Goal: Complete application form

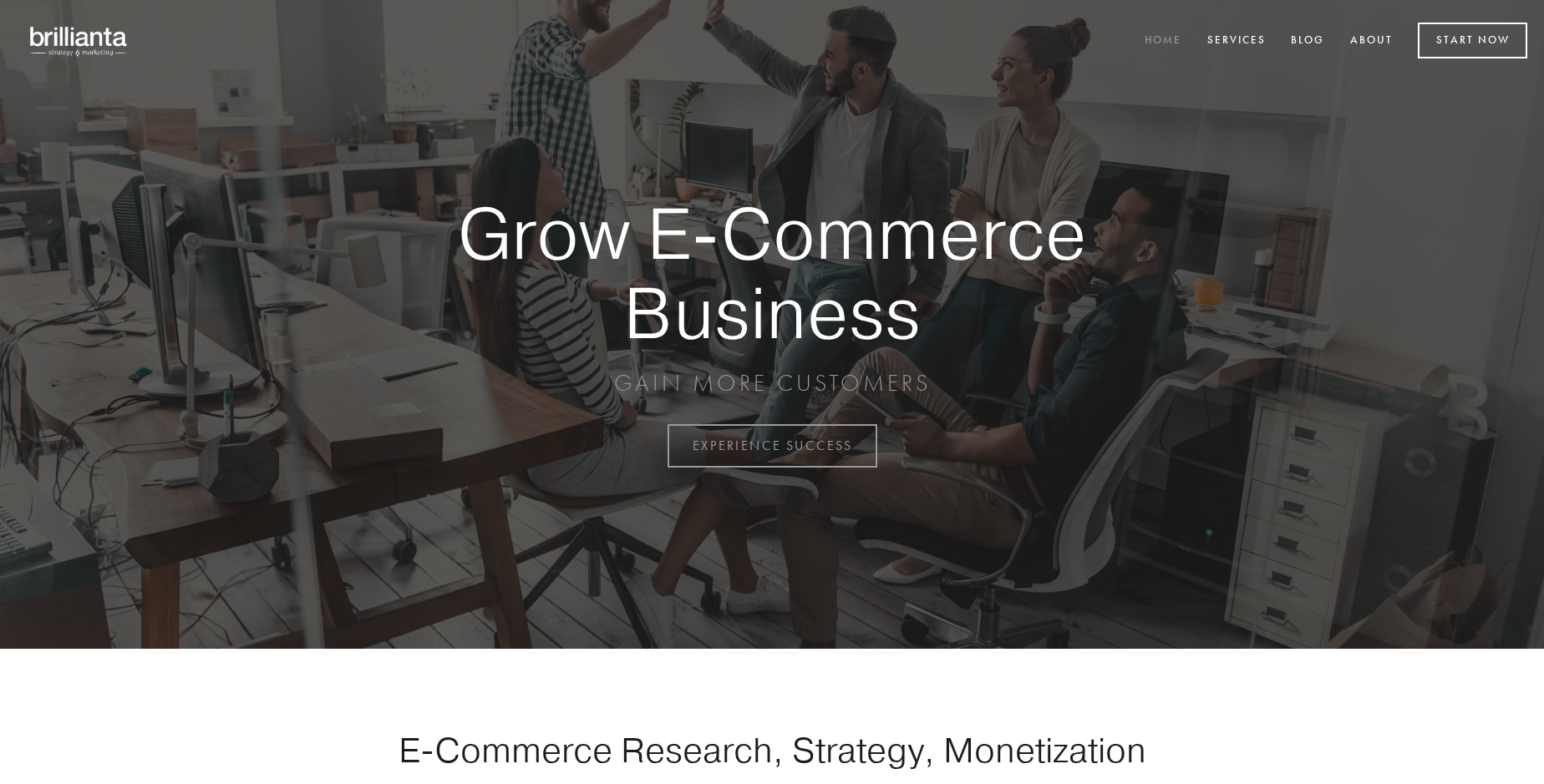
scroll to position [4377, 0]
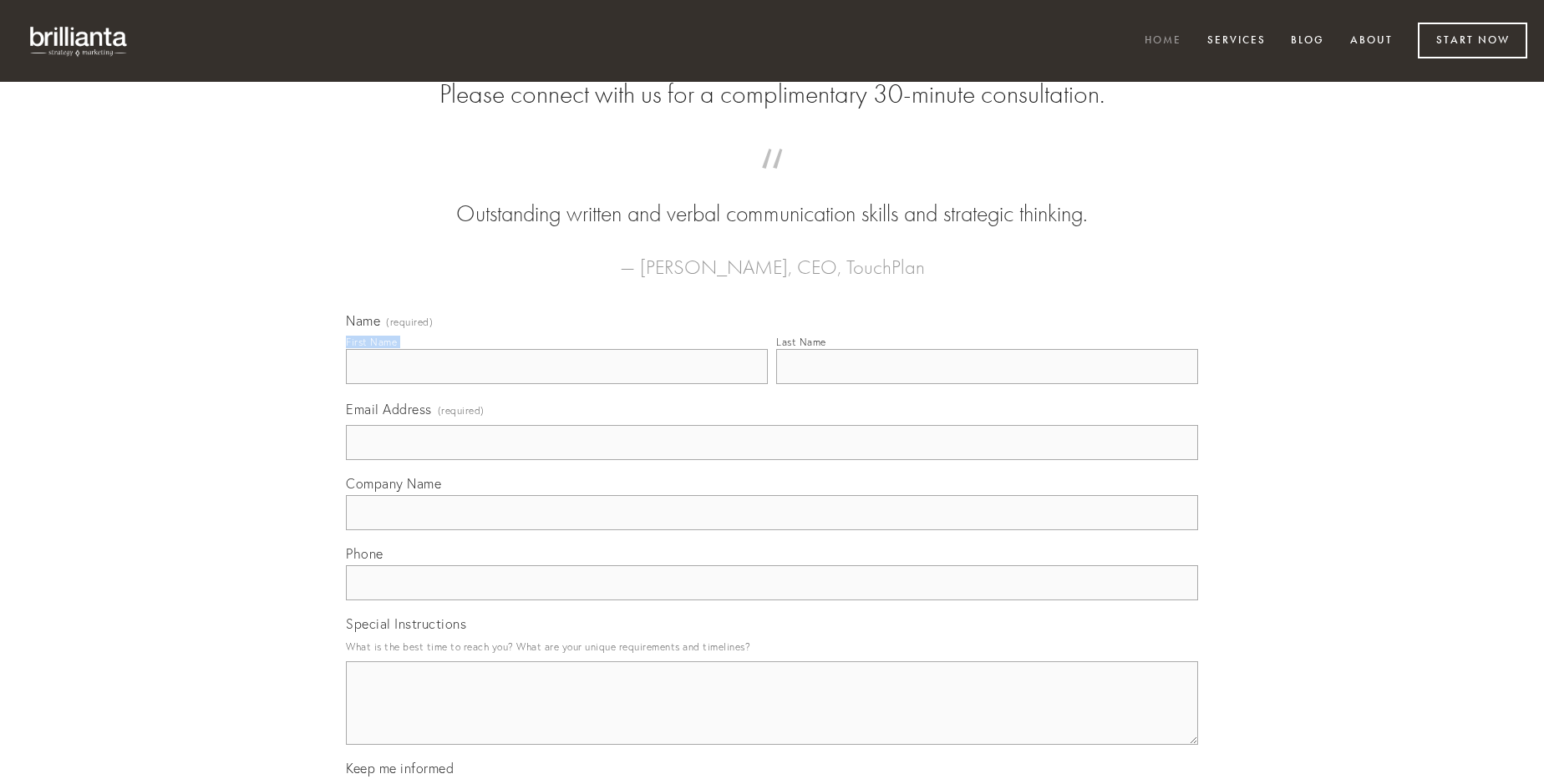
type input "[PERSON_NAME]"
click at [986, 385] on input "Last Name" at bounding box center [987, 367] width 422 height 35
type input "[PERSON_NAME]"
click at [772, 460] on input "Email Address (required)" at bounding box center [772, 442] width 852 height 35
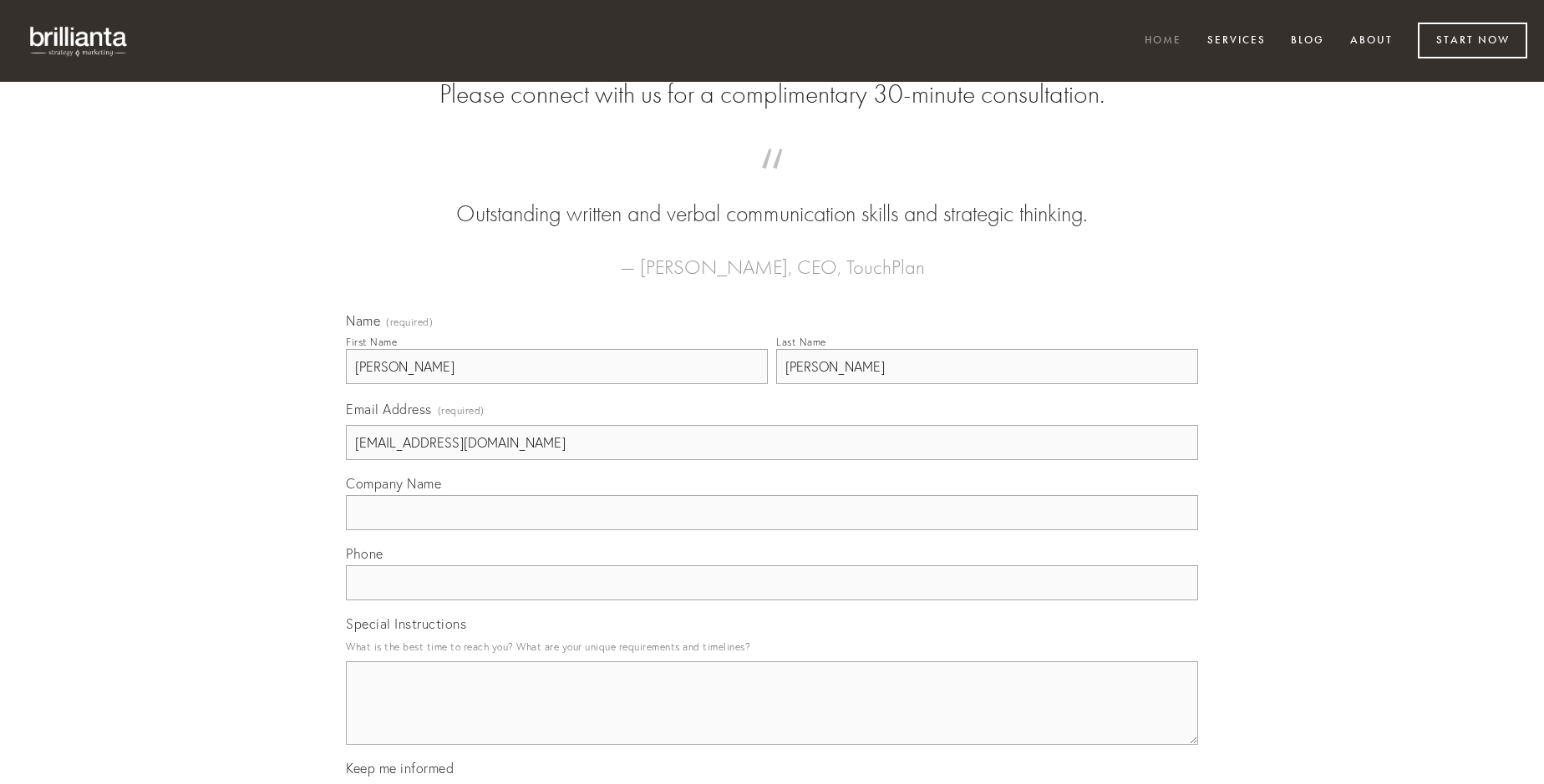
type input "[EMAIL_ADDRESS][DOMAIN_NAME]"
click at [772, 530] on input "Company Name" at bounding box center [772, 513] width 852 height 35
type input "paens"
click at [772, 601] on input "text" at bounding box center [772, 583] width 852 height 35
click at [772, 718] on textarea "Special Instructions" at bounding box center [772, 702] width 852 height 83
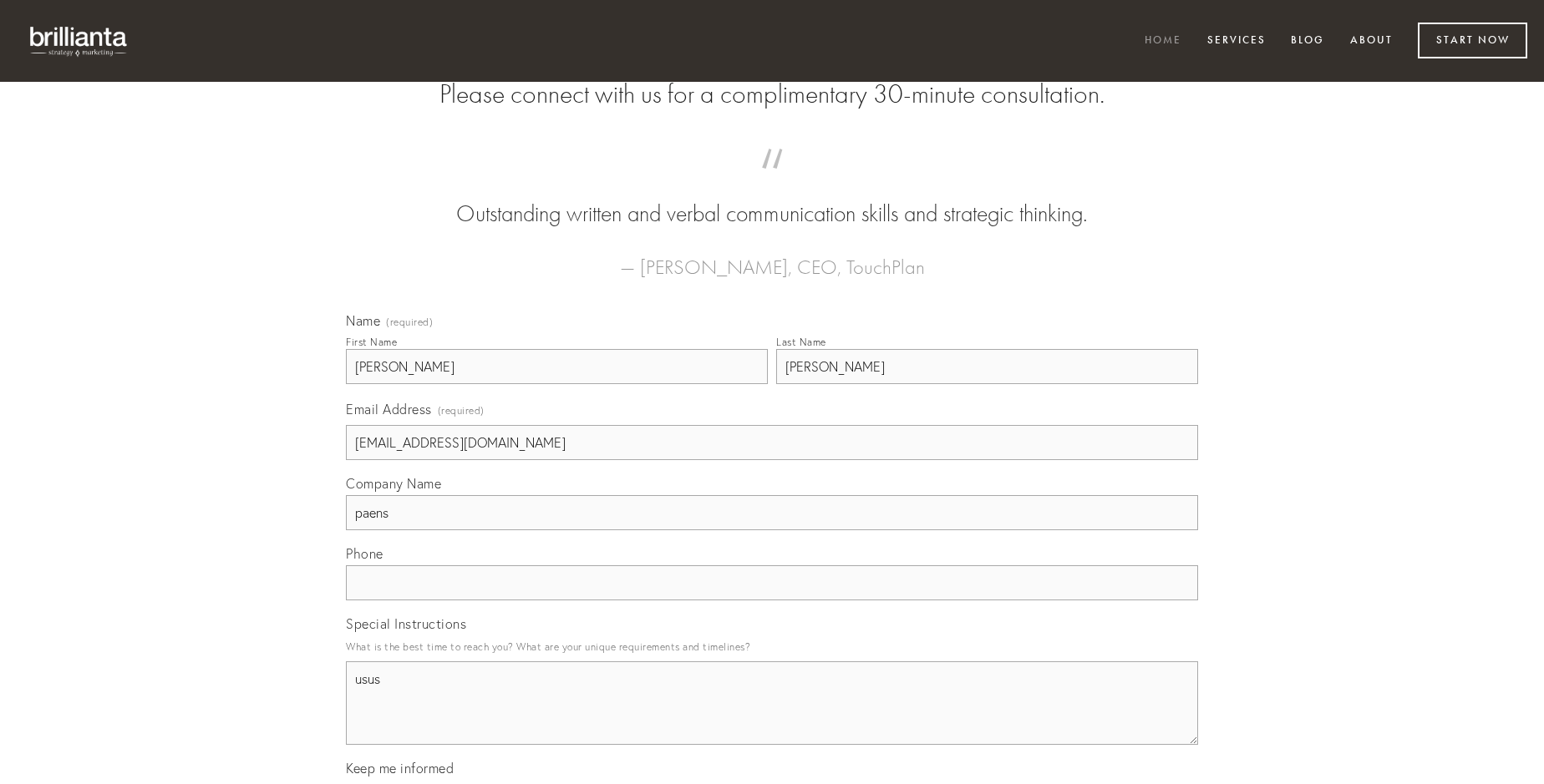
type textarea "usus"
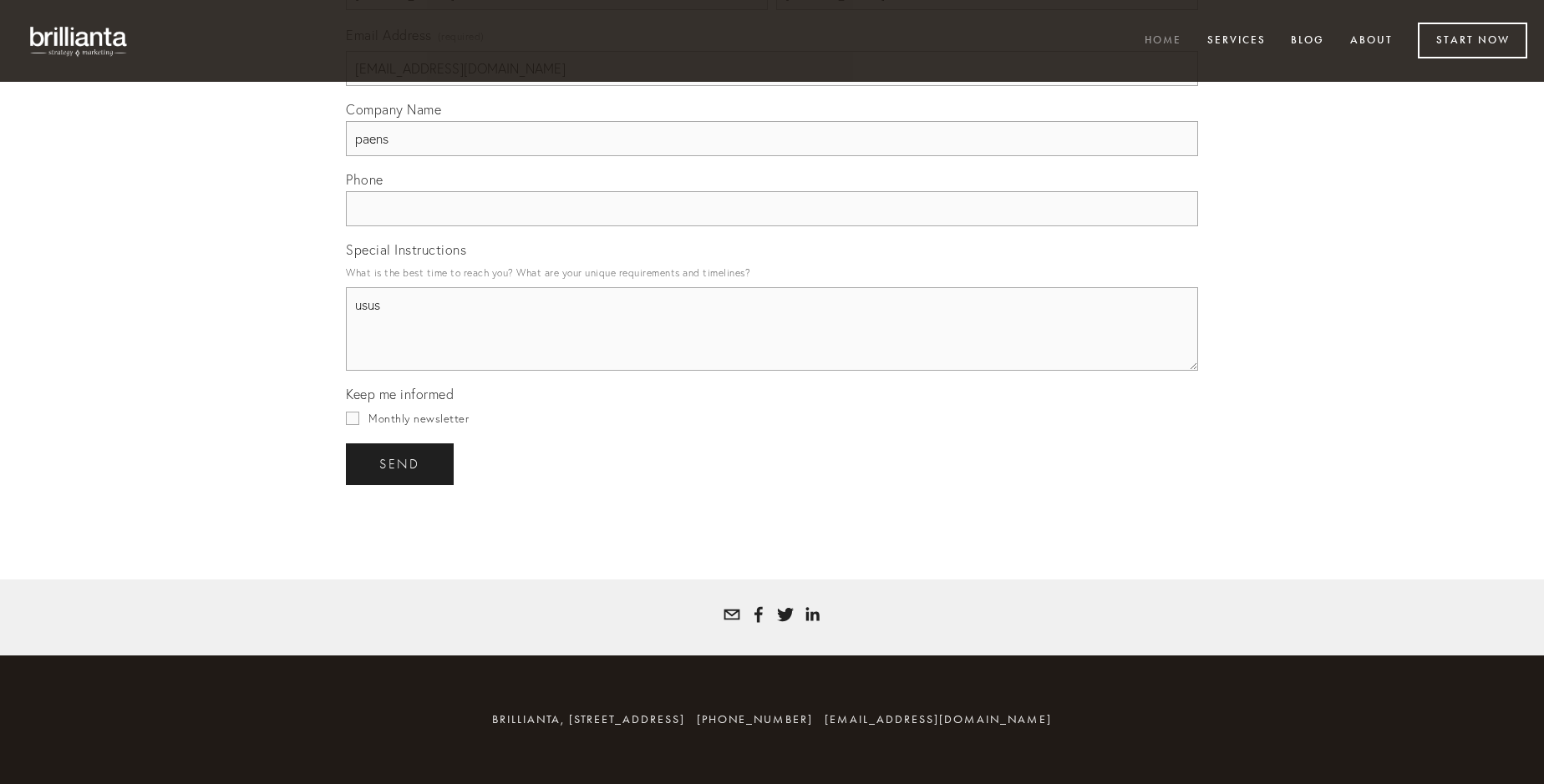
click at [401, 464] on span "send" at bounding box center [400, 464] width 41 height 15
